Goal: Download file/media

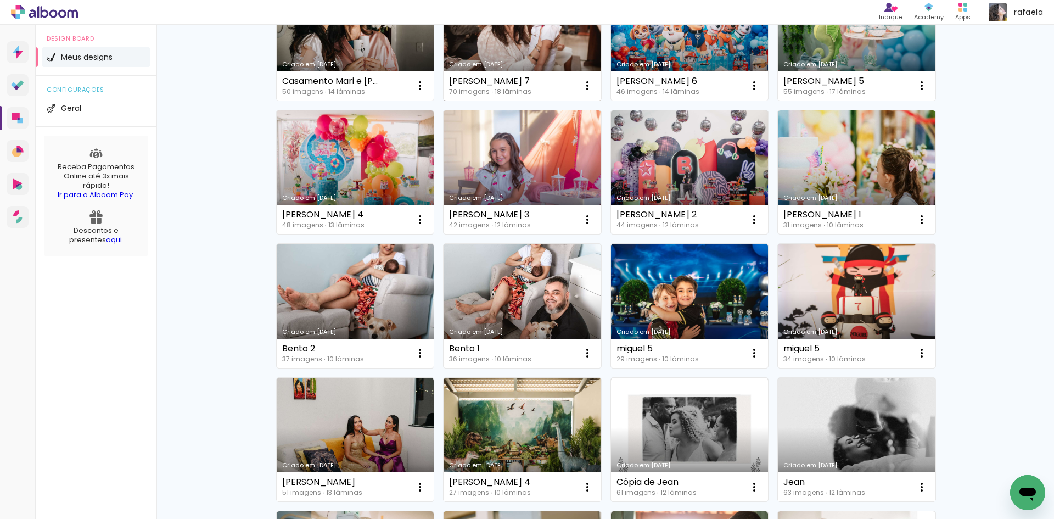
scroll to position [165, 0]
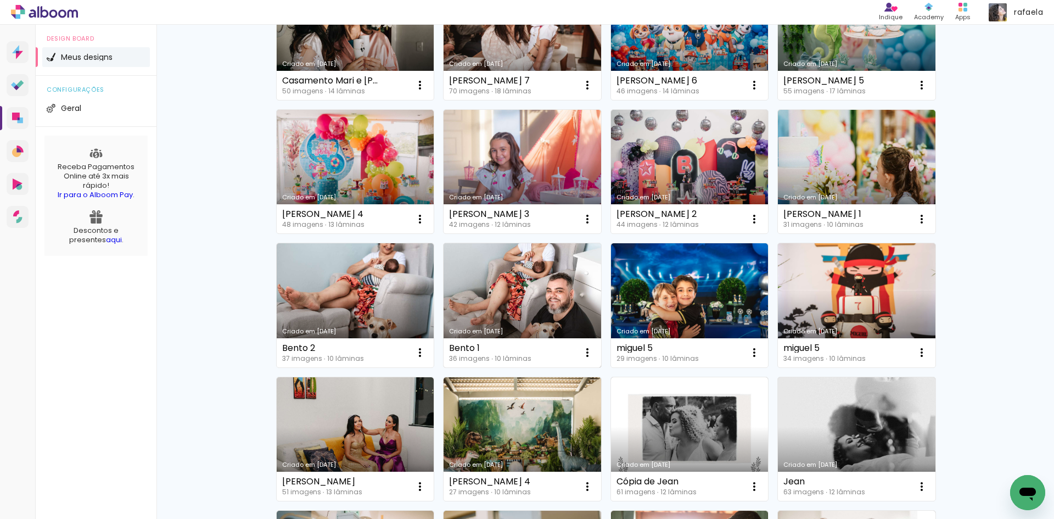
click at [529, 300] on link "Criado em [DATE]" at bounding box center [523, 305] width 158 height 124
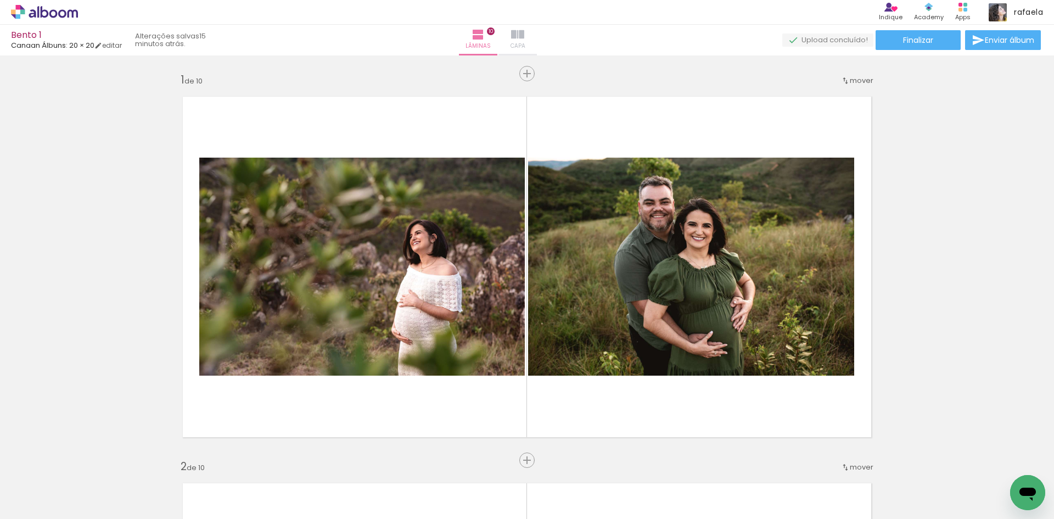
click at [536, 43] on paper-button "Capa" at bounding box center [517, 40] width 38 height 31
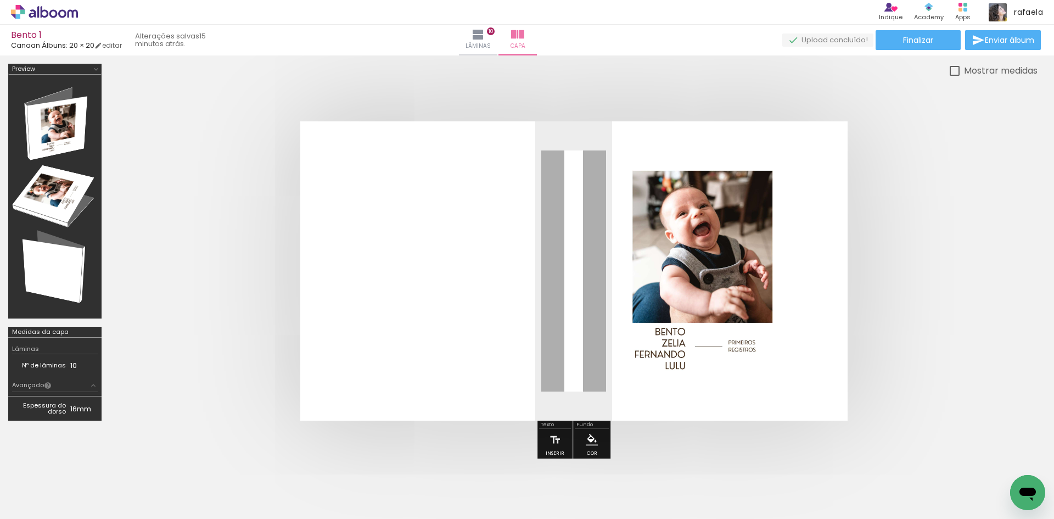
click at [637, 250] on quentale-photo at bounding box center [705, 270] width 216 height 223
click at [649, 248] on div at bounding box center [706, 270] width 216 height 223
click at [663, 245] on div at bounding box center [706, 270] width 216 height 223
drag, startPoint x: 652, startPoint y: 229, endPoint x: 423, endPoint y: 215, distance: 228.8
click at [423, 215] on quentale-layouter at bounding box center [573, 270] width 547 height 299
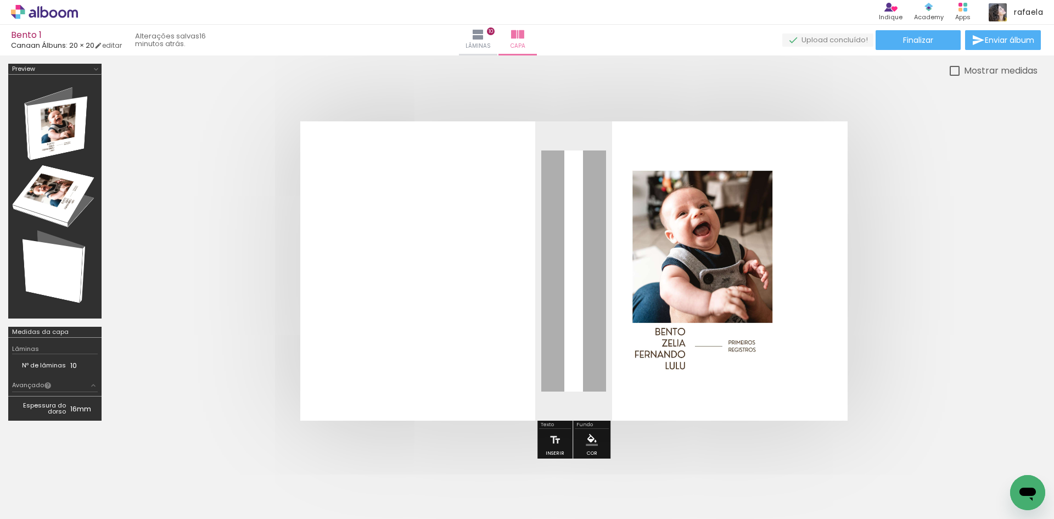
click at [739, 266] on quentale-photo at bounding box center [705, 270] width 216 height 223
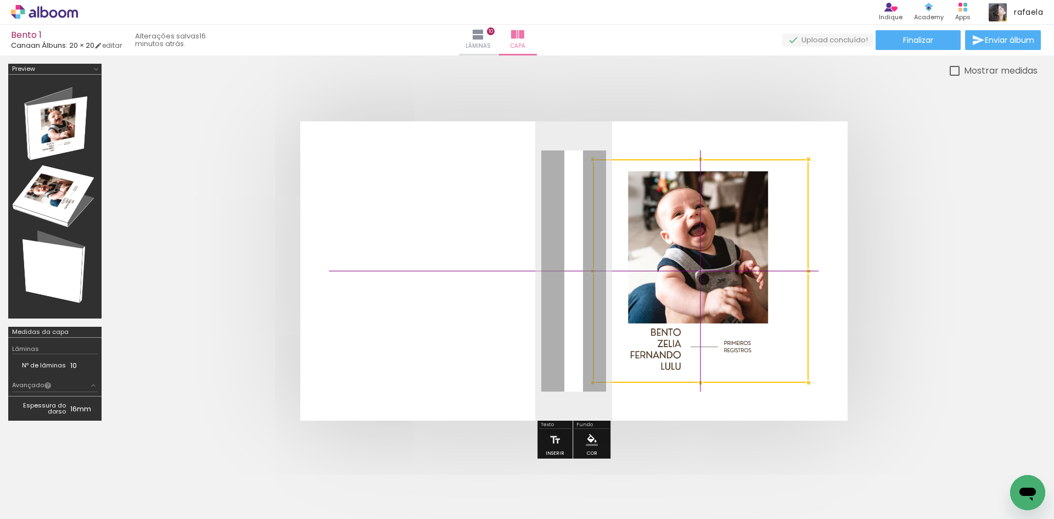
drag, startPoint x: 735, startPoint y: 265, endPoint x: 756, endPoint y: 284, distance: 28.8
click at [756, 284] on div at bounding box center [701, 270] width 216 height 223
click at [769, 284] on div at bounding box center [701, 270] width 216 height 223
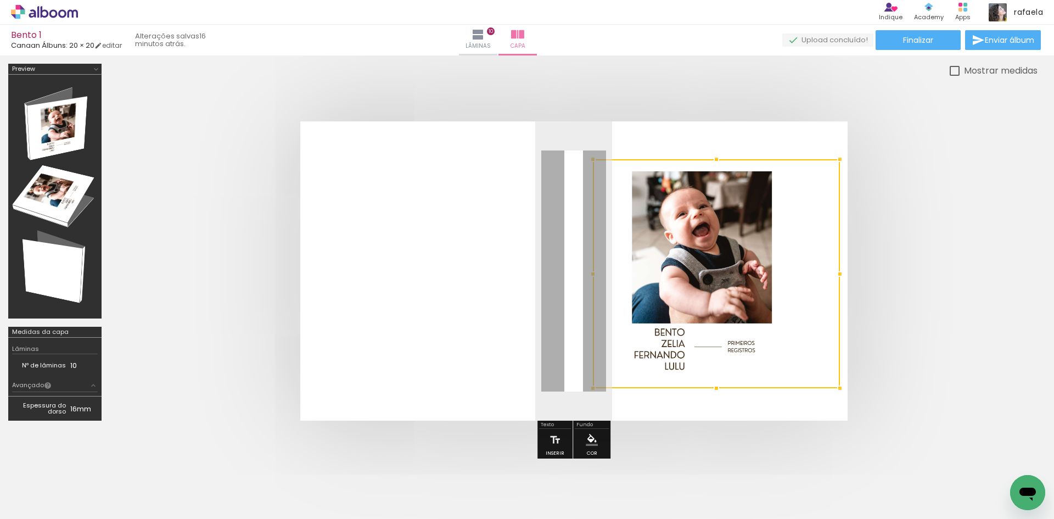
drag, startPoint x: 812, startPoint y: 389, endPoint x: 827, endPoint y: 384, distance: 15.5
click at [826, 384] on div at bounding box center [716, 273] width 247 height 229
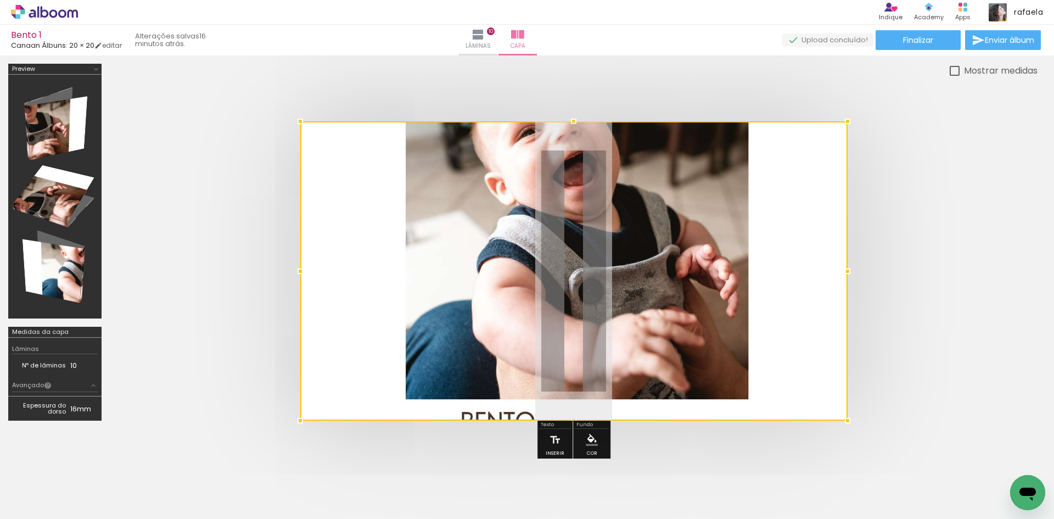
drag, startPoint x: 610, startPoint y: 126, endPoint x: 661, endPoint y: 144, distance: 54.2
click at [661, 144] on div at bounding box center [573, 270] width 547 height 299
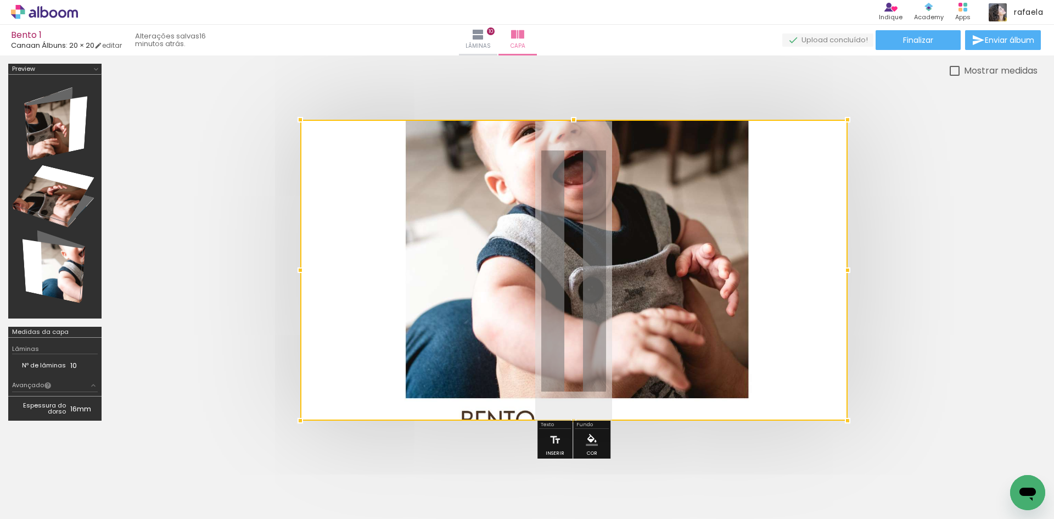
drag, startPoint x: 578, startPoint y: 126, endPoint x: 626, endPoint y: 144, distance: 51.1
click at [626, 144] on div at bounding box center [573, 270] width 547 height 301
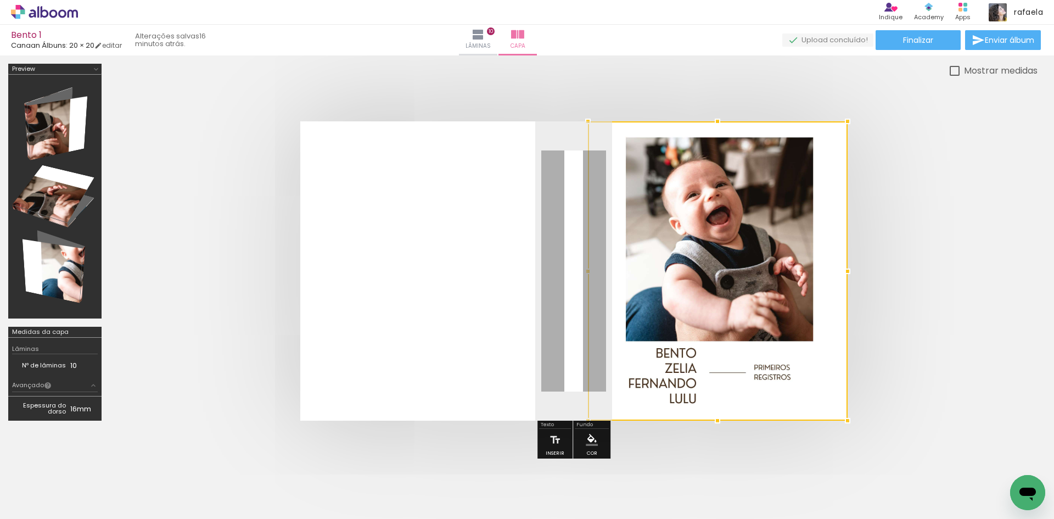
click at [576, 301] on album-spread at bounding box center [573, 270] width 547 height 299
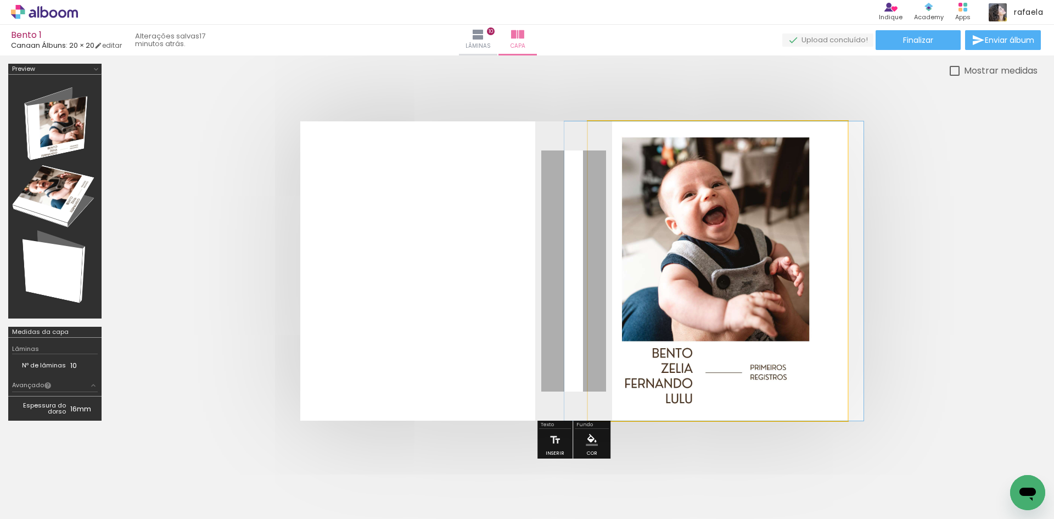
drag, startPoint x: 781, startPoint y: 203, endPoint x: 779, endPoint y: 227, distance: 23.7
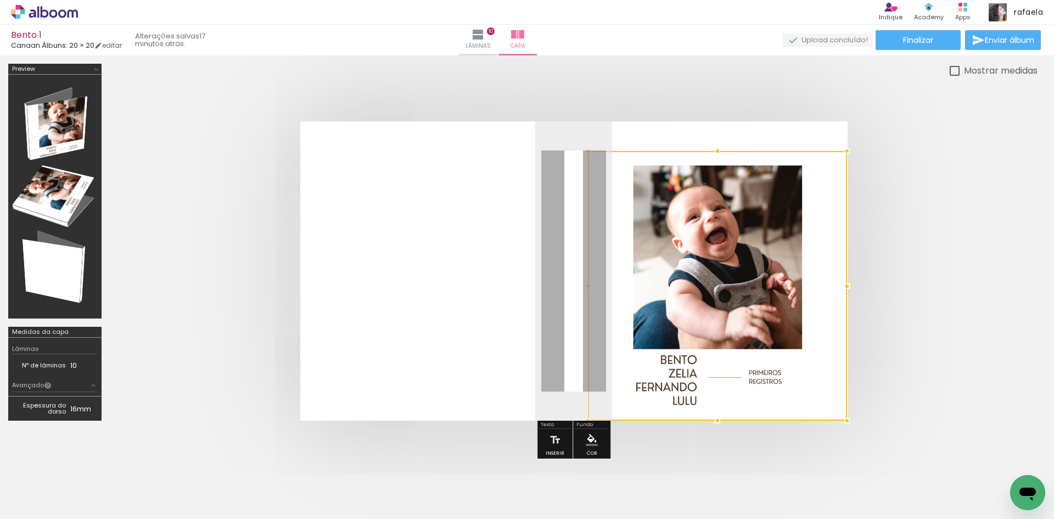
drag, startPoint x: 848, startPoint y: 125, endPoint x: 829, endPoint y: 154, distance: 34.6
click at [829, 154] on div at bounding box center [717, 286] width 259 height 270
drag, startPoint x: 768, startPoint y: 202, endPoint x: 792, endPoint y: 204, distance: 24.2
click at [792, 204] on div at bounding box center [717, 286] width 259 height 270
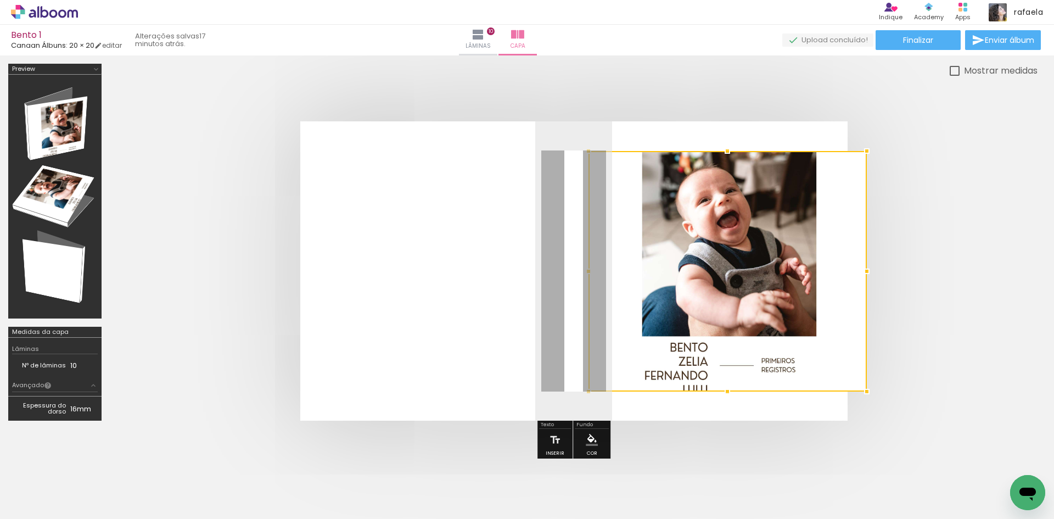
drag, startPoint x: 851, startPoint y: 424, endPoint x: 834, endPoint y: 393, distance: 35.4
click at [834, 393] on album-spread at bounding box center [573, 270] width 547 height 299
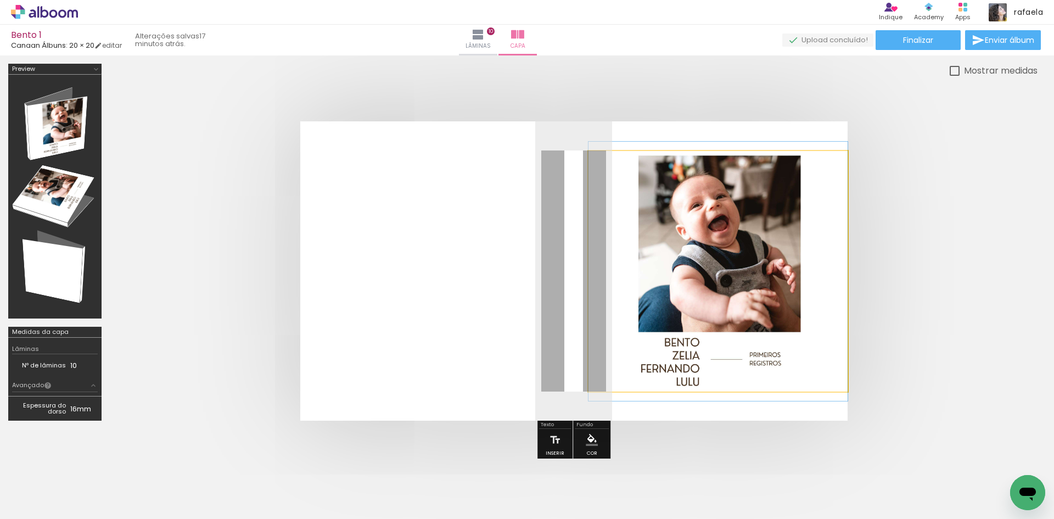
drag, startPoint x: 616, startPoint y: 164, endPoint x: 523, endPoint y: 169, distance: 94.0
type paper-slider "100"
click at [523, 169] on quentale-layouter at bounding box center [573, 270] width 547 height 299
click at [739, 309] on quentale-photo at bounding box center [717, 271] width 259 height 240
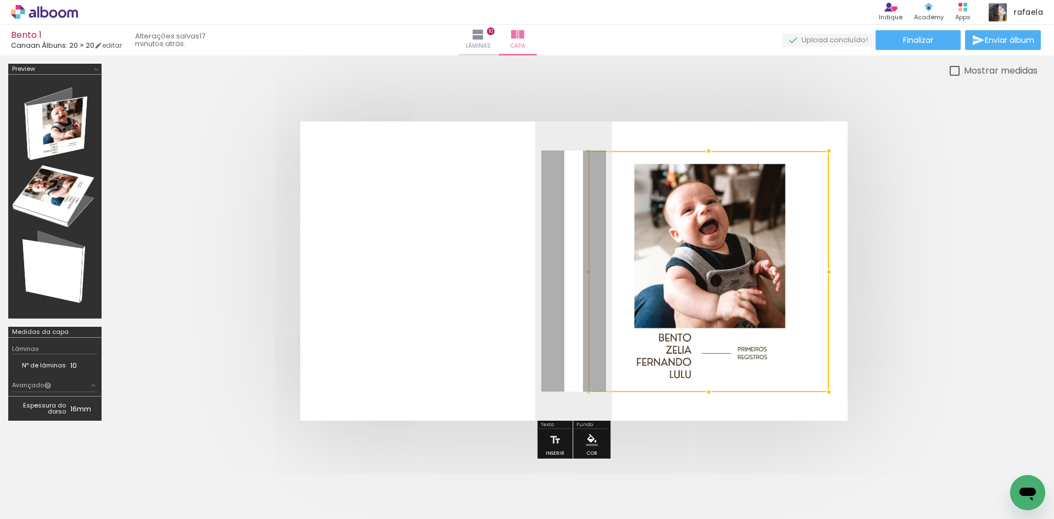
drag, startPoint x: 853, startPoint y: 391, endPoint x: 870, endPoint y: 392, distance: 17.0
click at [870, 392] on quentale-cover at bounding box center [574, 270] width 840 height 299
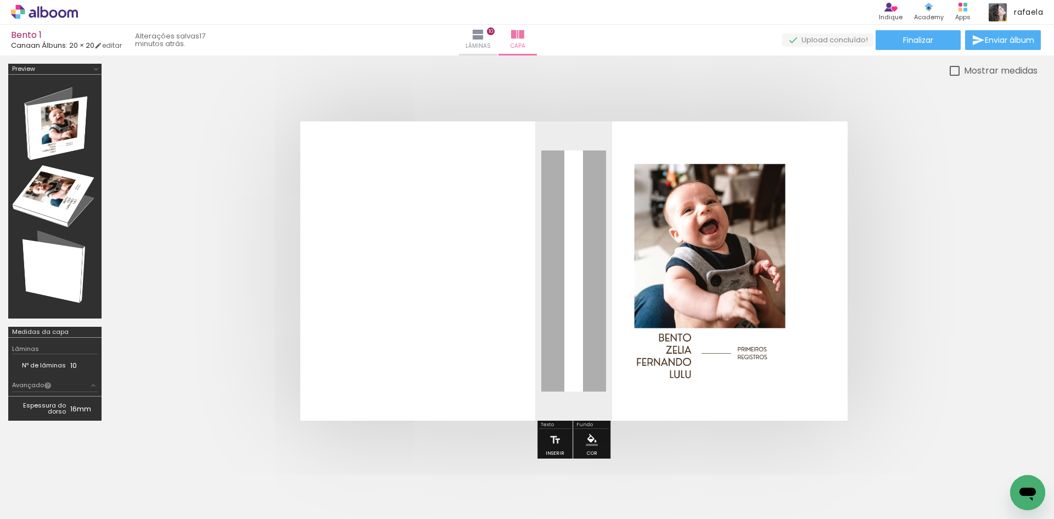
click at [868, 417] on quentale-cover at bounding box center [574, 270] width 840 height 299
click at [800, 378] on quentale-photo at bounding box center [708, 271] width 240 height 241
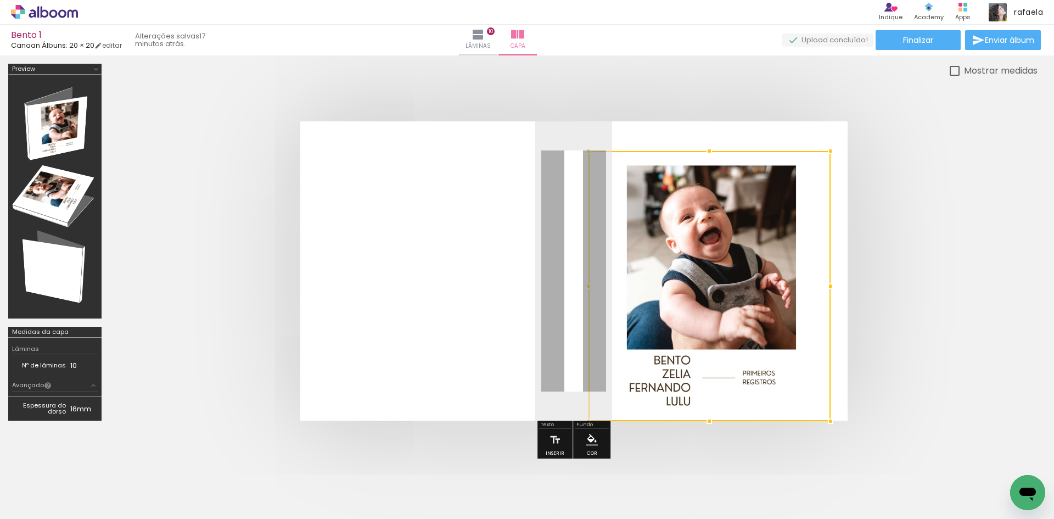
drag, startPoint x: 833, startPoint y: 391, endPoint x: 813, endPoint y: 395, distance: 20.6
click at [813, 395] on div at bounding box center [709, 286] width 242 height 270
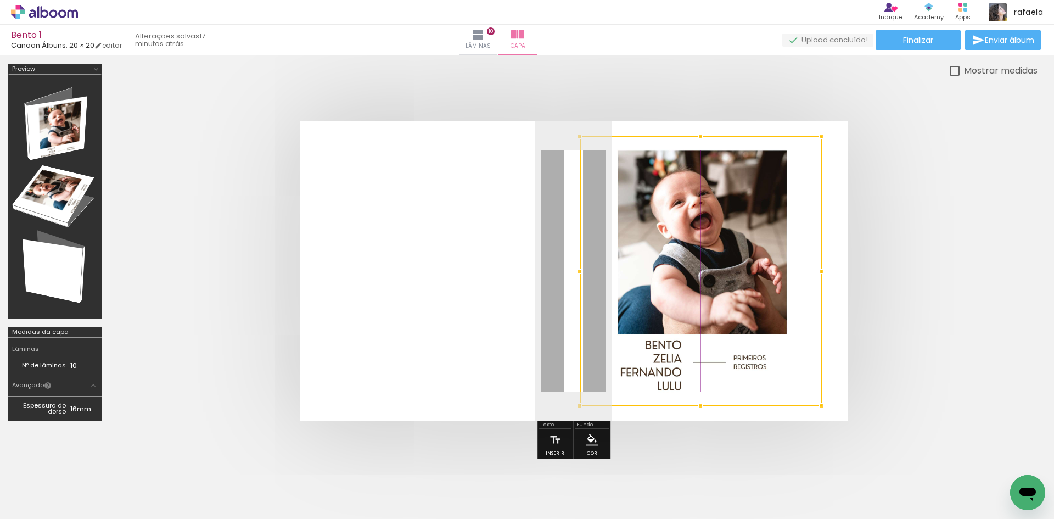
click at [742, 309] on div at bounding box center [701, 271] width 242 height 270
drag, startPoint x: 729, startPoint y: 263, endPoint x: 737, endPoint y: 284, distance: 22.2
click at [737, 284] on div at bounding box center [701, 271] width 242 height 270
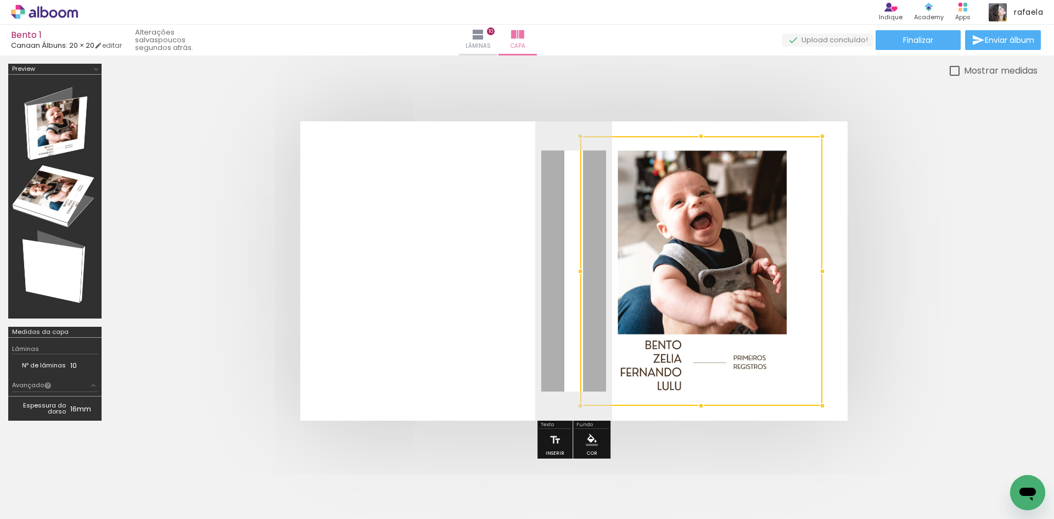
click at [894, 313] on quentale-cover at bounding box center [574, 270] width 840 height 299
drag, startPoint x: 709, startPoint y: 283, endPoint x: 715, endPoint y: 301, distance: 19.1
click at [715, 301] on div at bounding box center [701, 271] width 242 height 270
click at [708, 289] on div at bounding box center [701, 271] width 242 height 270
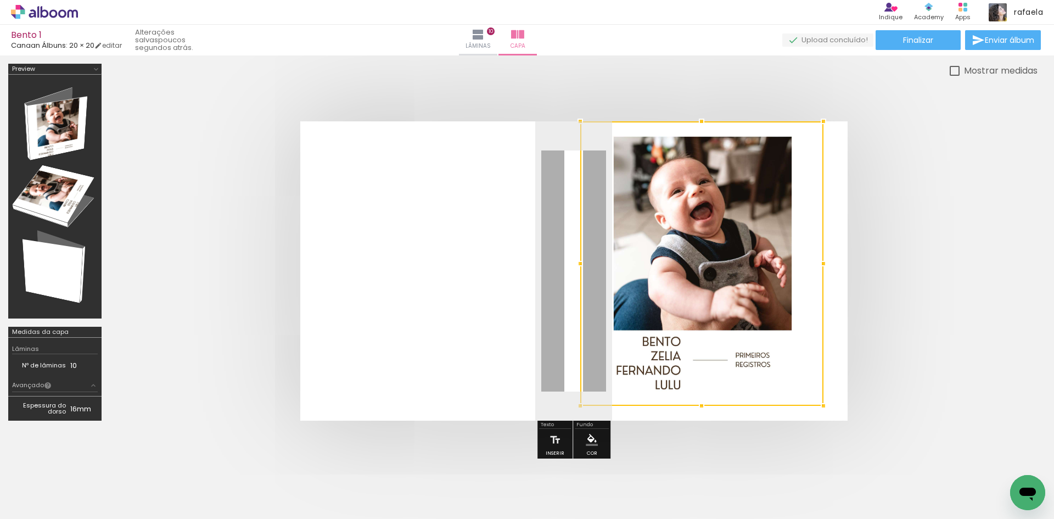
drag, startPoint x: 821, startPoint y: 137, endPoint x: 821, endPoint y: 145, distance: 7.7
click at [821, 145] on div at bounding box center [701, 263] width 243 height 284
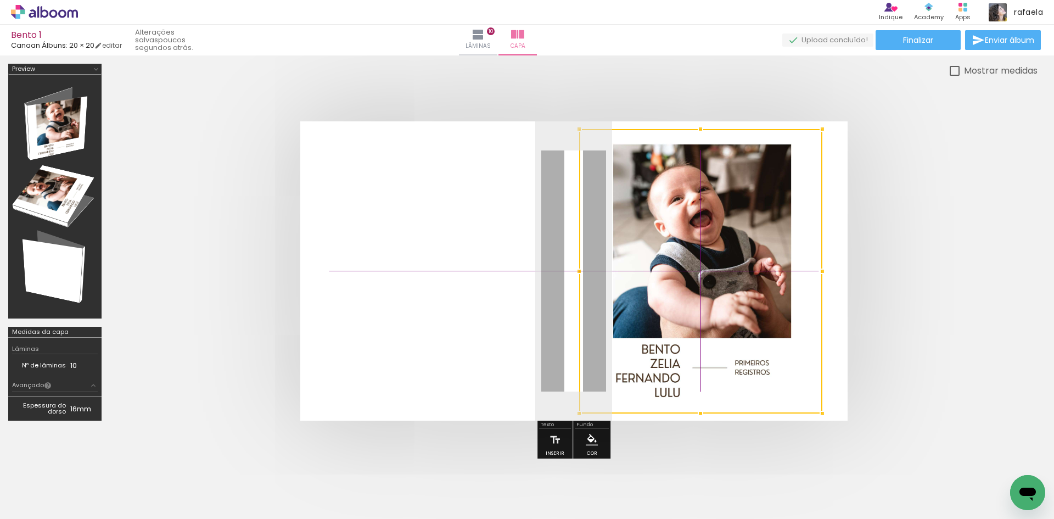
drag, startPoint x: 769, startPoint y: 217, endPoint x: 772, endPoint y: 203, distance: 14.6
click at [772, 203] on div at bounding box center [700, 271] width 243 height 284
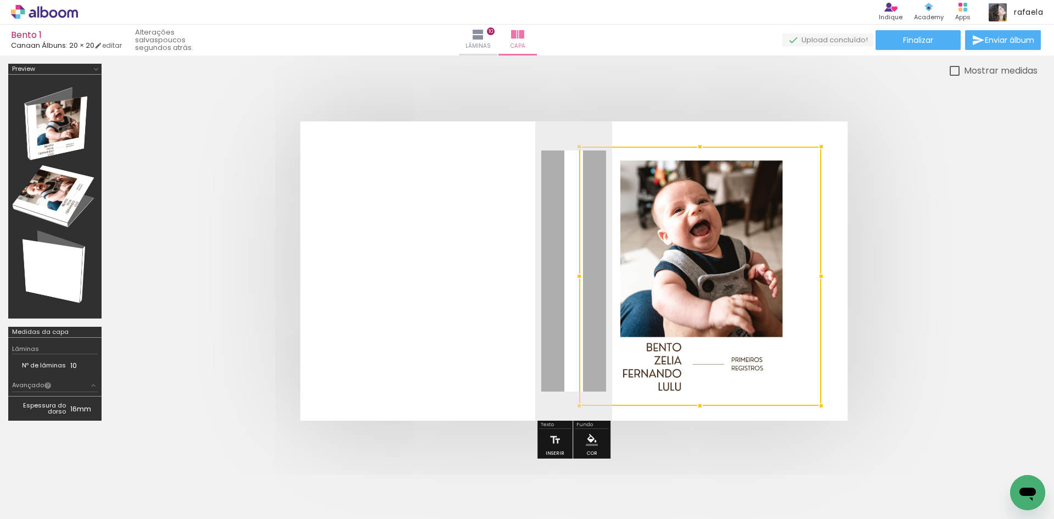
drag, startPoint x: 824, startPoint y: 119, endPoint x: 817, endPoint y: 153, distance: 34.1
click at [817, 153] on div at bounding box center [821, 147] width 22 height 22
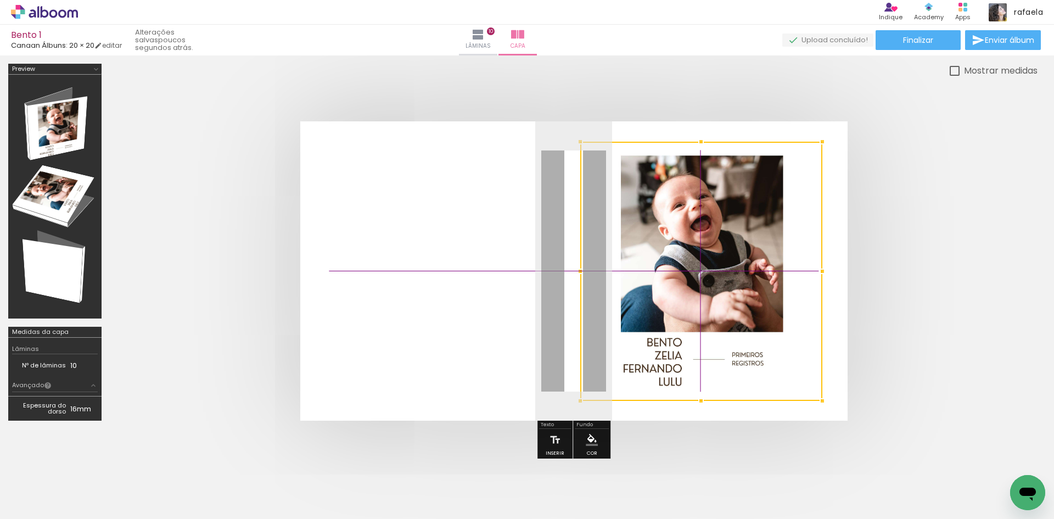
drag, startPoint x: 730, startPoint y: 197, endPoint x: 735, endPoint y: 187, distance: 11.0
click at [735, 187] on div at bounding box center [701, 271] width 242 height 259
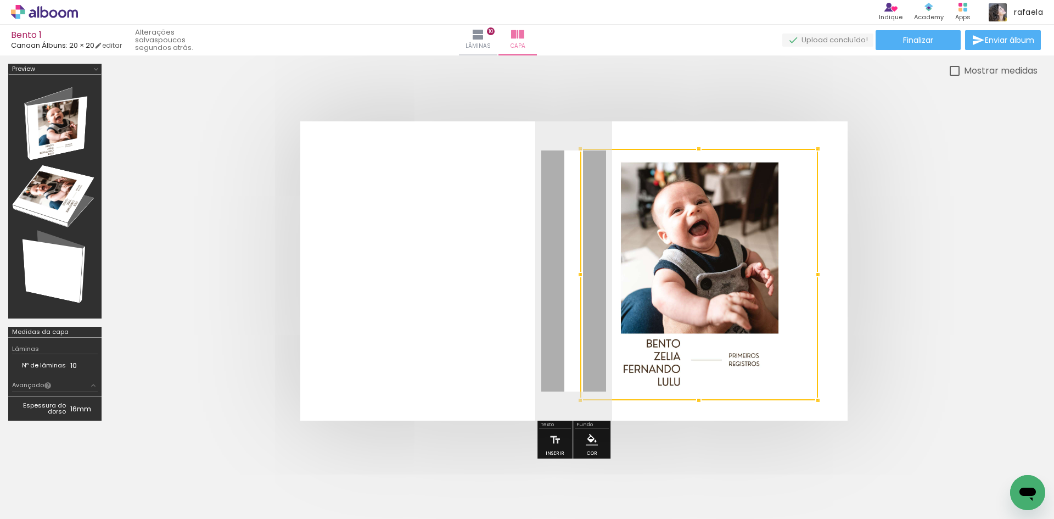
drag, startPoint x: 819, startPoint y: 144, endPoint x: 811, endPoint y: 156, distance: 14.6
click at [811, 156] on div at bounding box center [818, 149] width 22 height 22
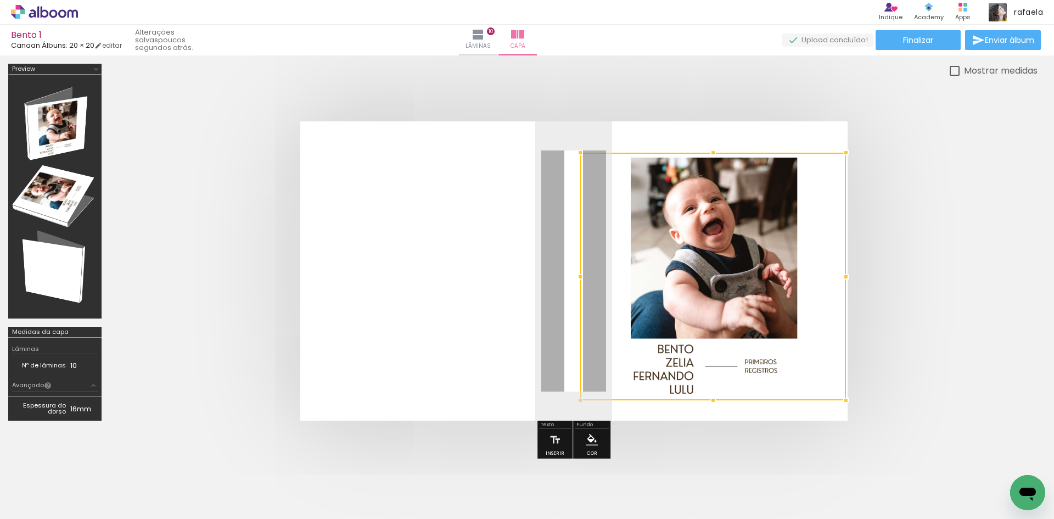
click at [823, 150] on album-spread at bounding box center [573, 270] width 547 height 299
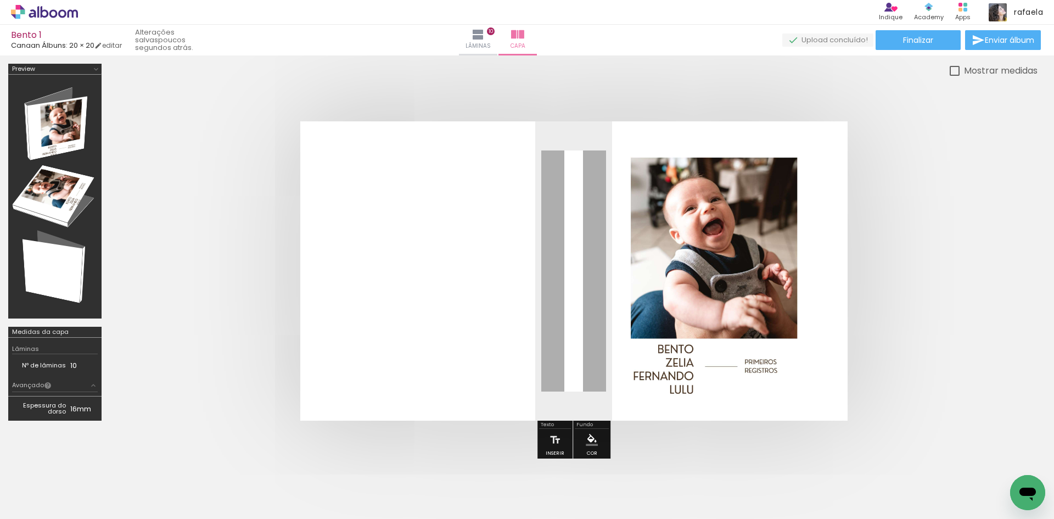
click at [792, 172] on quentale-photo at bounding box center [713, 277] width 266 height 248
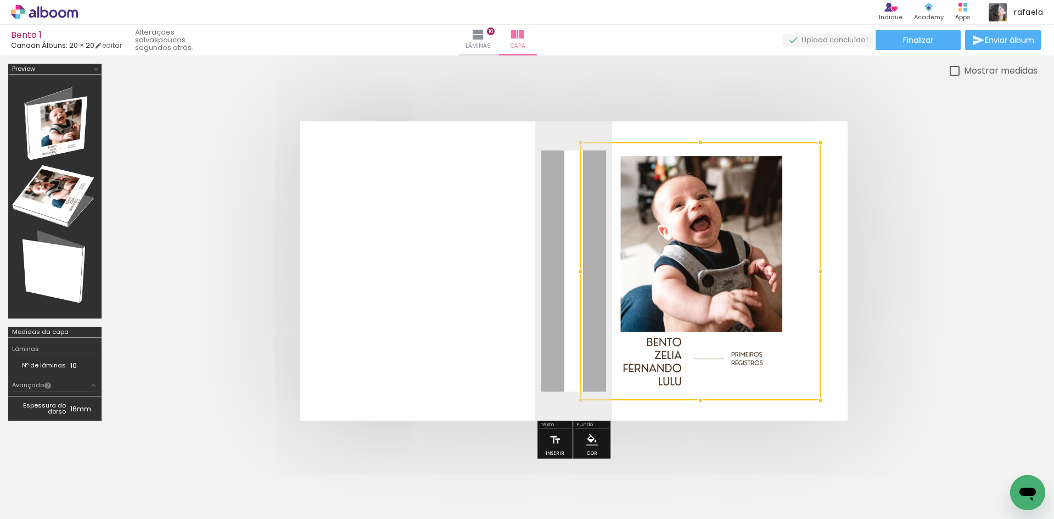
drag, startPoint x: 848, startPoint y: 153, endPoint x: 864, endPoint y: 142, distance: 19.0
click at [864, 142] on quentale-cover at bounding box center [574, 270] width 840 height 299
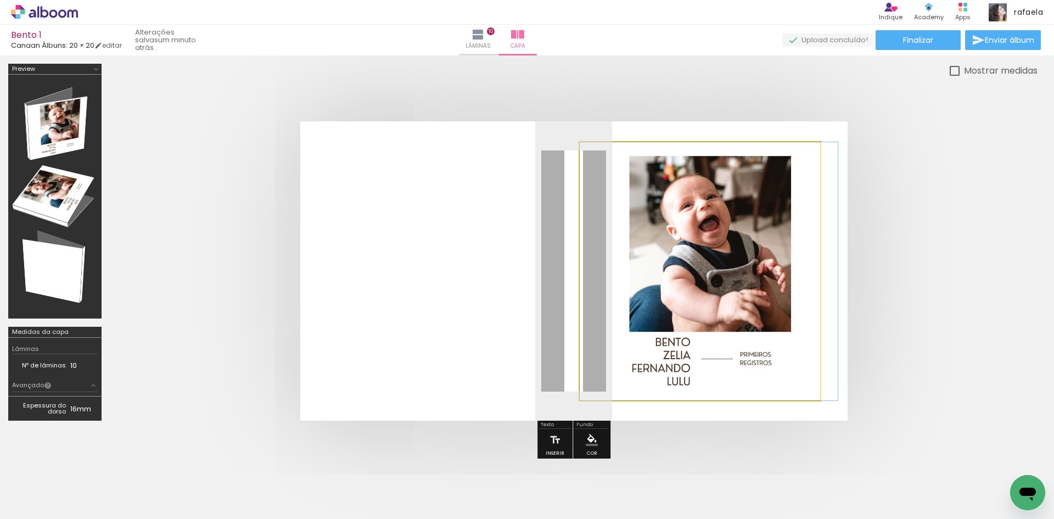
drag, startPoint x: 753, startPoint y: 192, endPoint x: 763, endPoint y: 192, distance: 9.9
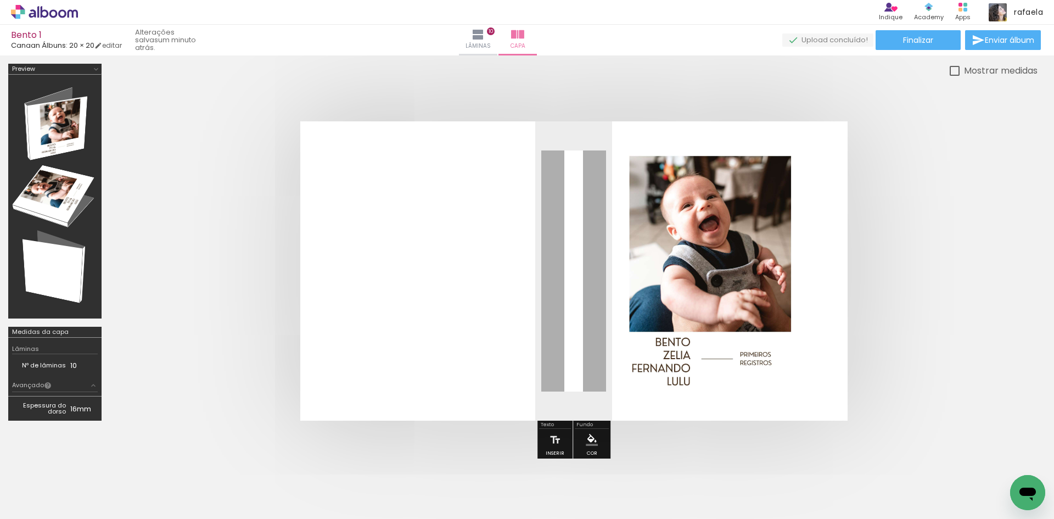
click at [422, 18] on div "› Editor de álbum Indique Indique e ganhe Conteúdo que inspira Academy Produtos…" at bounding box center [527, 12] width 1054 height 25
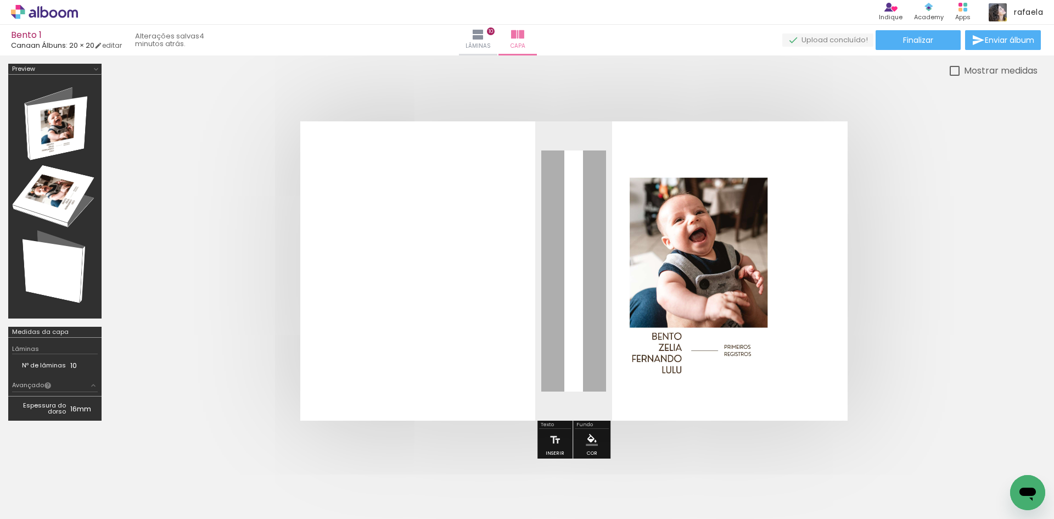
click at [947, 178] on quentale-cover at bounding box center [574, 270] width 840 height 299
drag, startPoint x: 815, startPoint y: 230, endPoint x: 827, endPoint y: 234, distance: 12.7
click at [815, 231] on div at bounding box center [700, 271] width 240 height 258
click at [789, 253] on quentale-photo at bounding box center [697, 276] width 220 height 218
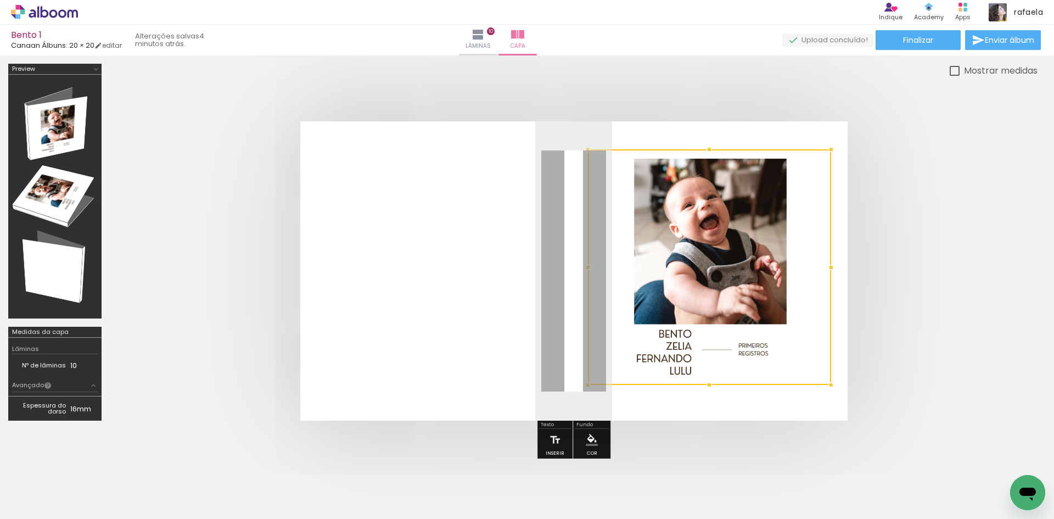
drag, startPoint x: 808, startPoint y: 169, endPoint x: 814, endPoint y: 152, distance: 18.6
click at [814, 152] on div at bounding box center [709, 267] width 243 height 236
click at [929, 301] on quentale-cover at bounding box center [574, 270] width 840 height 299
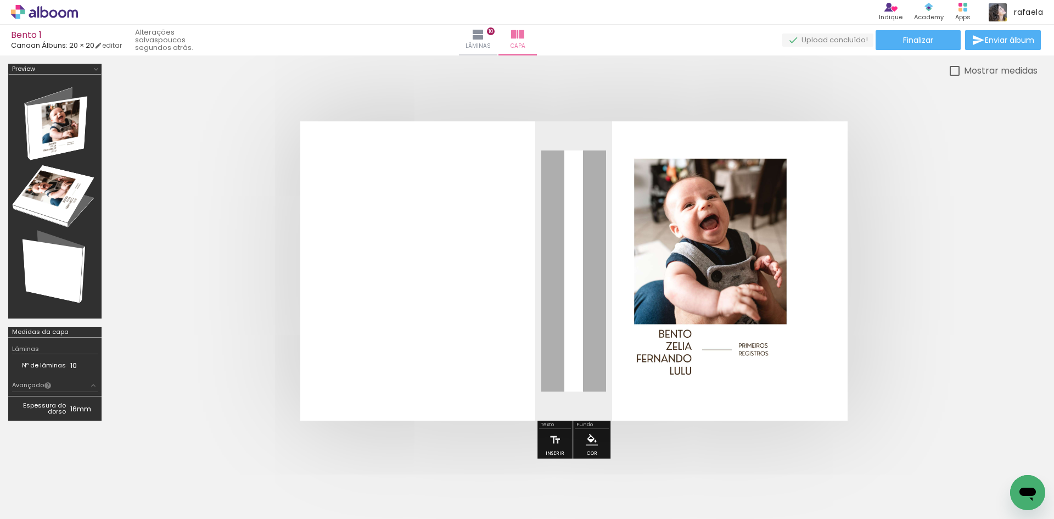
click at [842, 431] on div at bounding box center [574, 270] width 928 height 387
click at [784, 339] on quentale-photo at bounding box center [708, 267] width 243 height 236
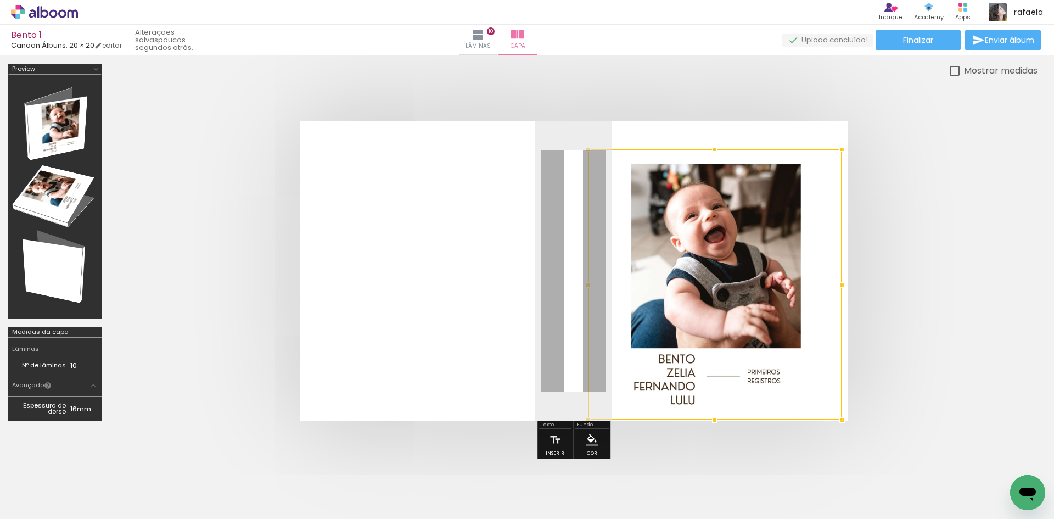
drag, startPoint x: 836, startPoint y: 385, endPoint x: 857, endPoint y: 389, distance: 21.2
click at [871, 408] on quentale-cover at bounding box center [574, 270] width 840 height 299
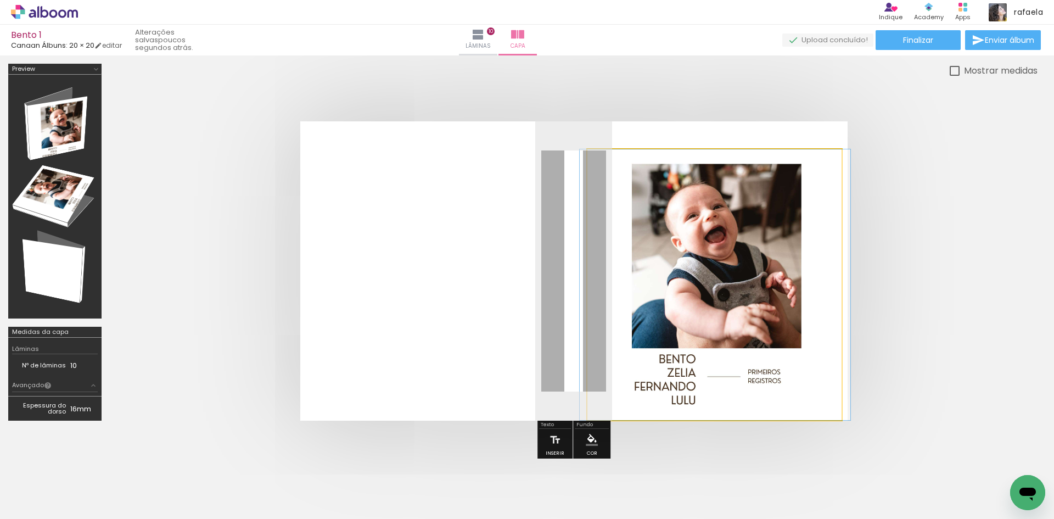
drag, startPoint x: 772, startPoint y: 293, endPoint x: 772, endPoint y: 271, distance: 22.5
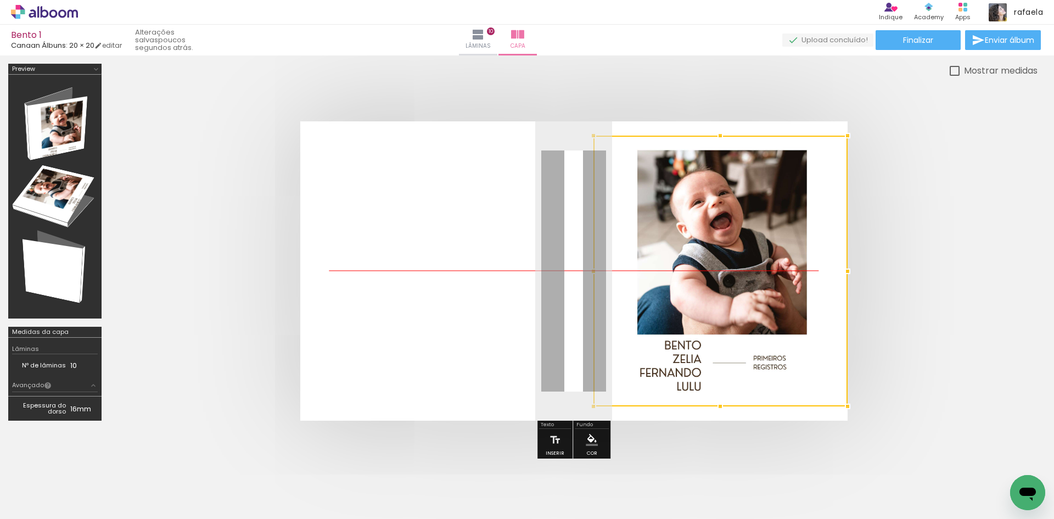
drag, startPoint x: 738, startPoint y: 200, endPoint x: 744, endPoint y: 189, distance: 12.5
click at [744, 189] on div at bounding box center [720, 271] width 254 height 271
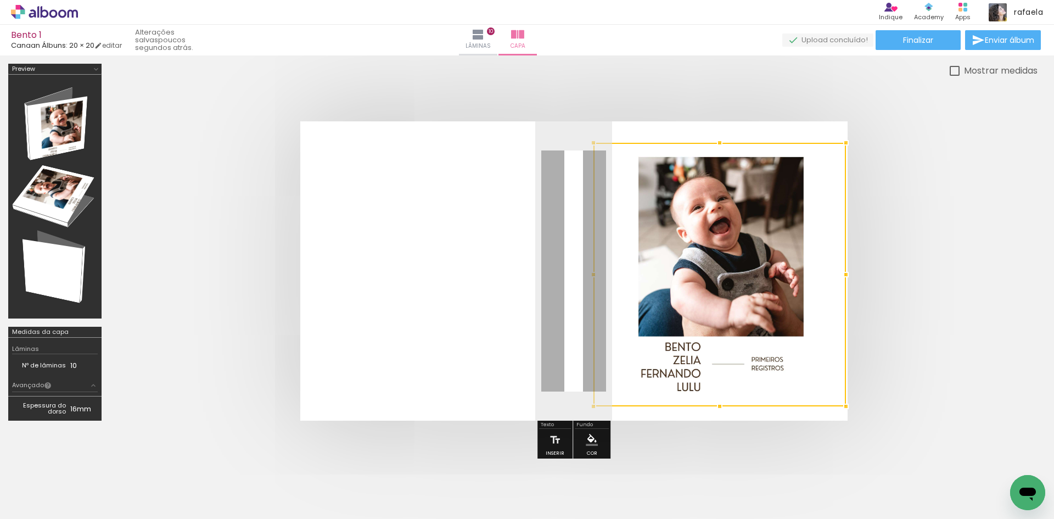
drag, startPoint x: 850, startPoint y: 136, endPoint x: 844, endPoint y: 140, distance: 7.0
click at [844, 140] on div at bounding box center [846, 143] width 22 height 22
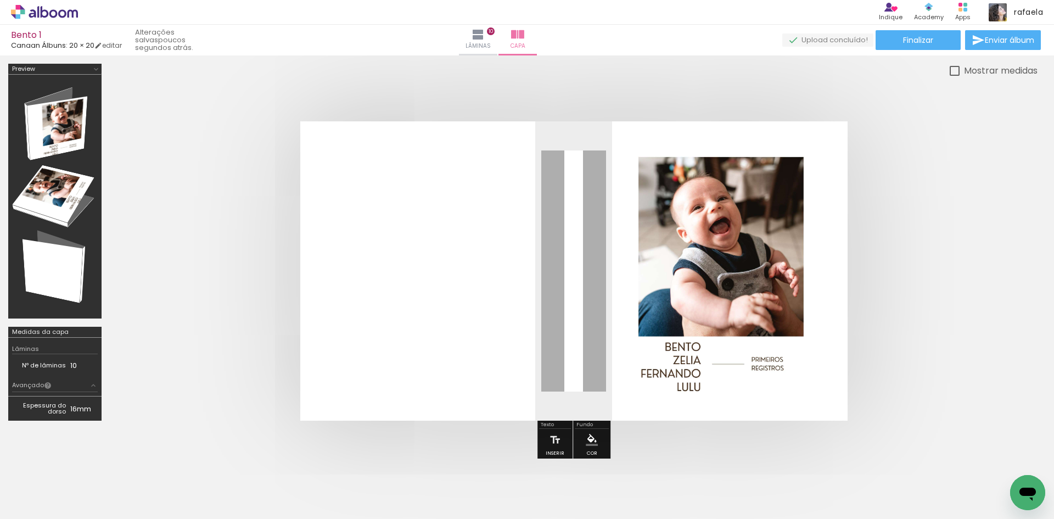
click at [776, 259] on quentale-photo at bounding box center [719, 274] width 253 height 263
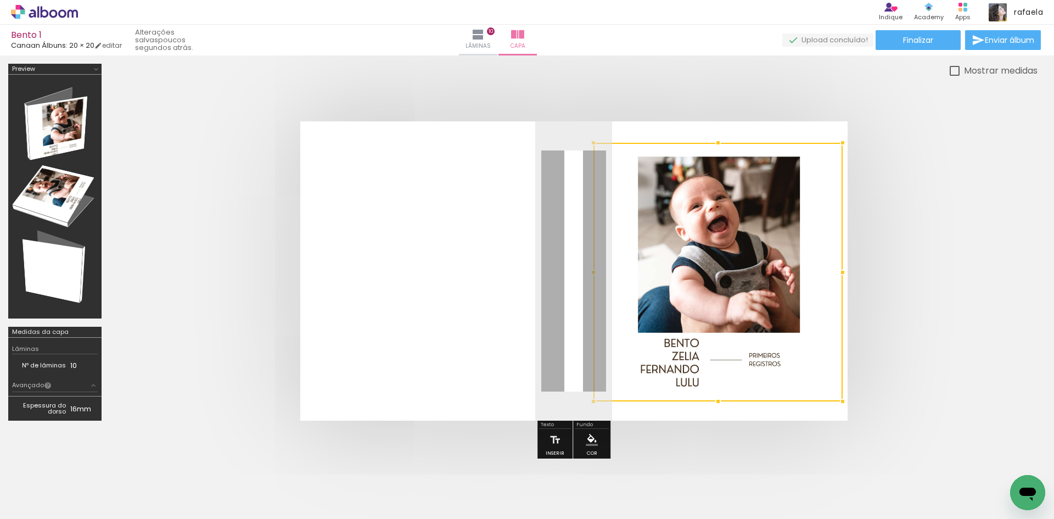
click at [846, 401] on div at bounding box center [843, 401] width 22 height 22
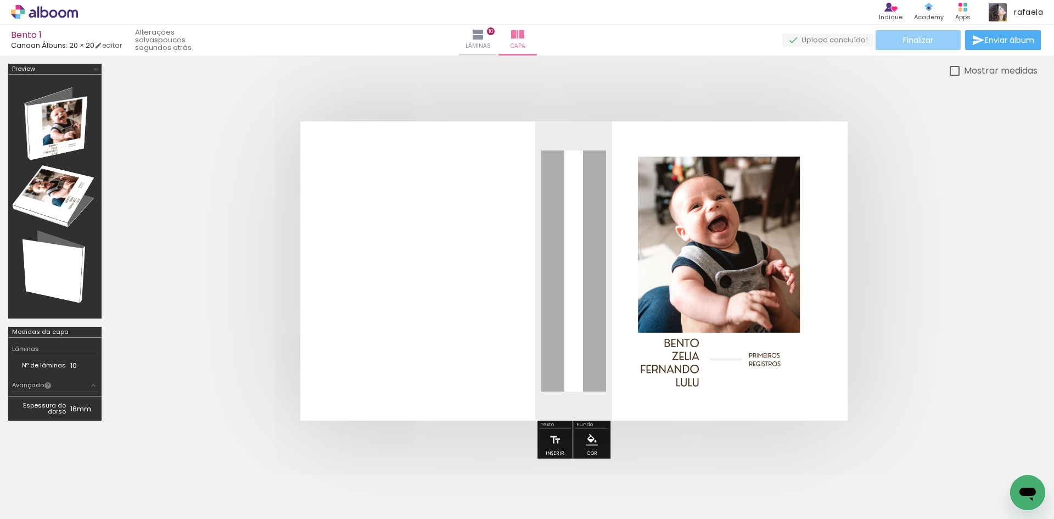
click at [934, 44] on paper-button "Finalizar" at bounding box center [918, 40] width 85 height 20
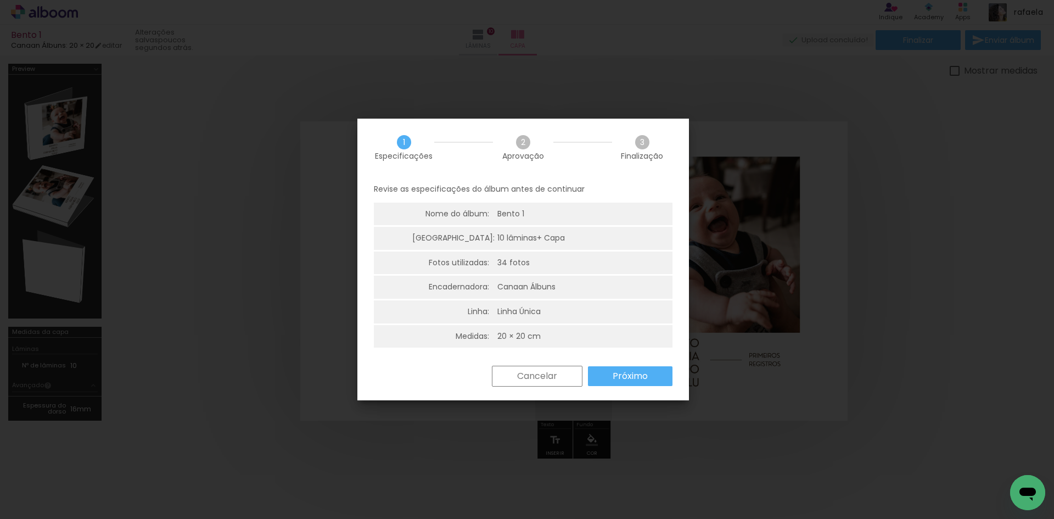
click at [611, 380] on paper-button "Próximo" at bounding box center [630, 376] width 85 height 20
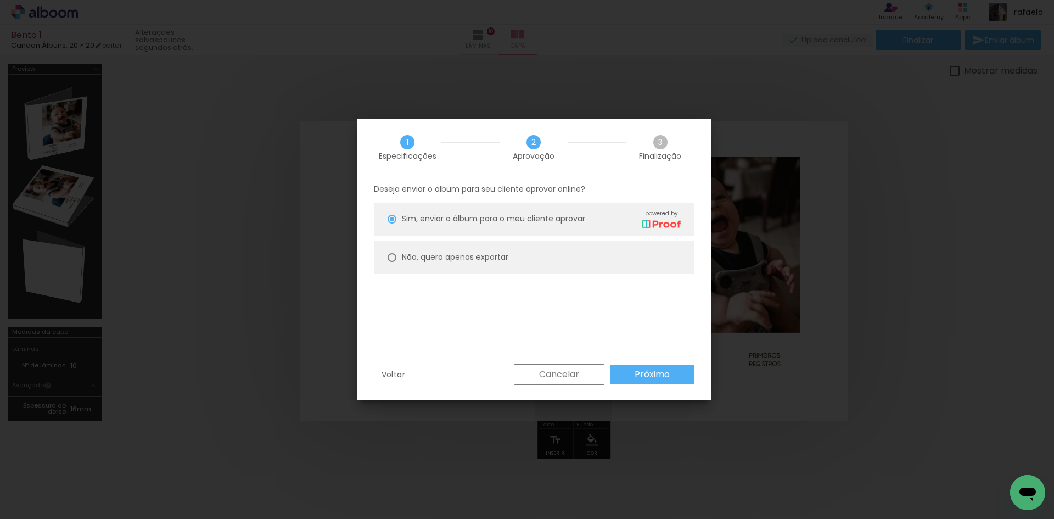
click at [0, 0] on slot "Não, quero apenas exportar" at bounding box center [0, 0] width 0 height 0
type paper-radio-button "on"
click at [676, 381] on paper-button "Próximo" at bounding box center [652, 375] width 85 height 20
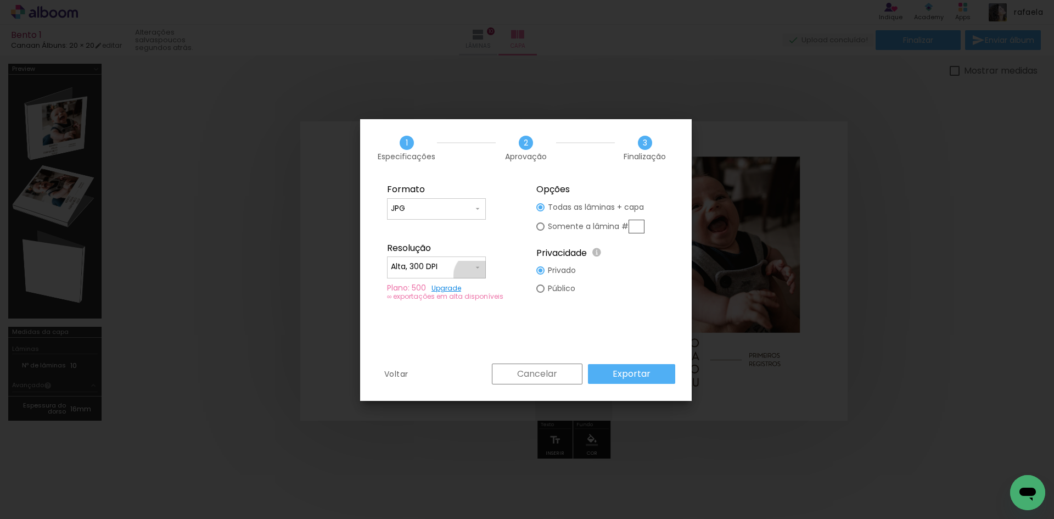
click at [478, 276] on paper-input-container "Alta, 300 DPI" at bounding box center [436, 267] width 99 height 22
click at [462, 270] on div at bounding box center [436, 271] width 99 height 44
click at [455, 291] on paper-item "Baixa" at bounding box center [436, 287] width 99 height 22
type input "Baixa"
click at [0, 0] on slot "Exportar" at bounding box center [0, 0] width 0 height 0
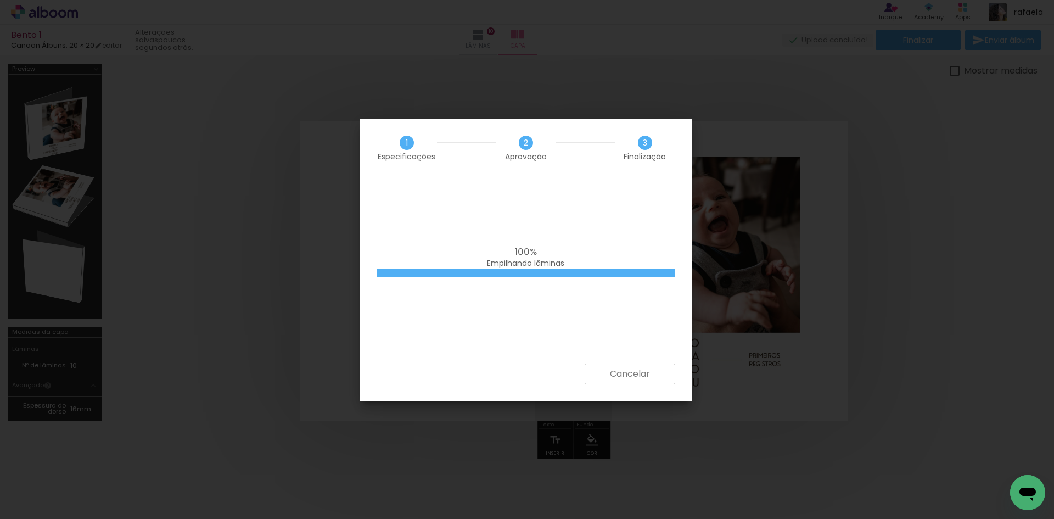
click at [578, 164] on div "1 Especificações 2 Aprovação 3 Finalização" at bounding box center [526, 148] width 332 height 58
click at [467, 136] on div "1 Especificações 2 Aprovação 3 Finalização" at bounding box center [526, 148] width 332 height 58
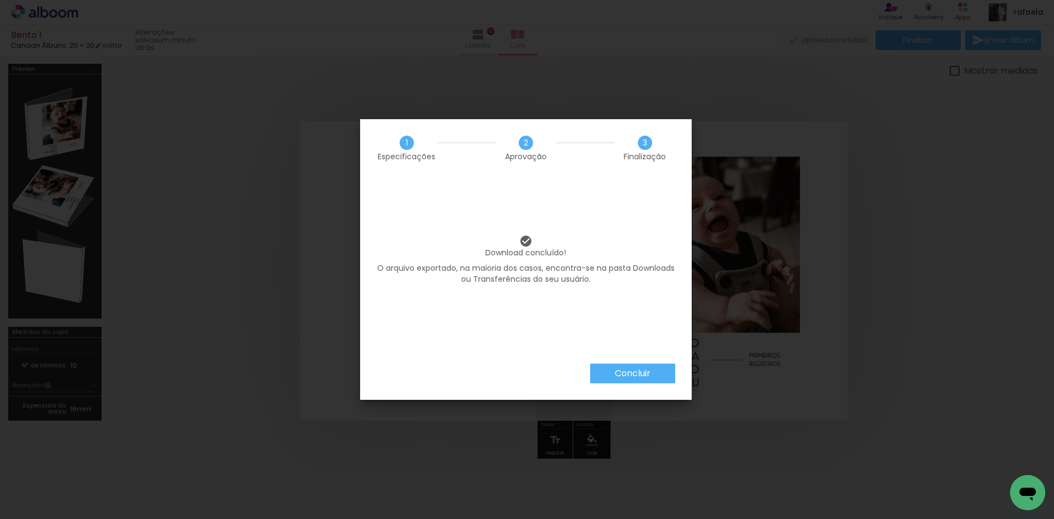
click at [640, 366] on paper-button "Concluir" at bounding box center [632, 373] width 85 height 20
